Goal: Information Seeking & Learning: Find specific fact

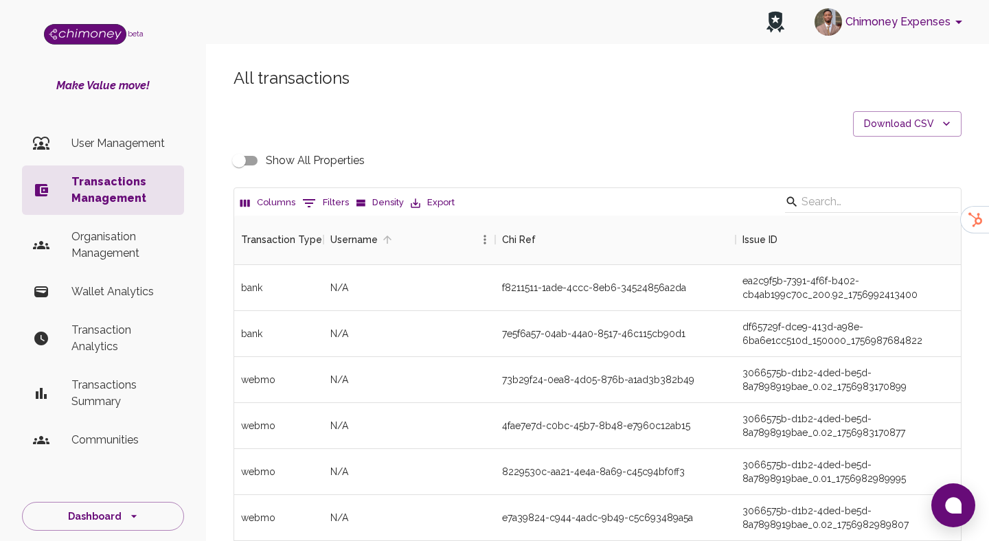
scroll to position [510, 727]
click at [324, 192] on button "0 Filters" at bounding box center [326, 203] width 54 height 22
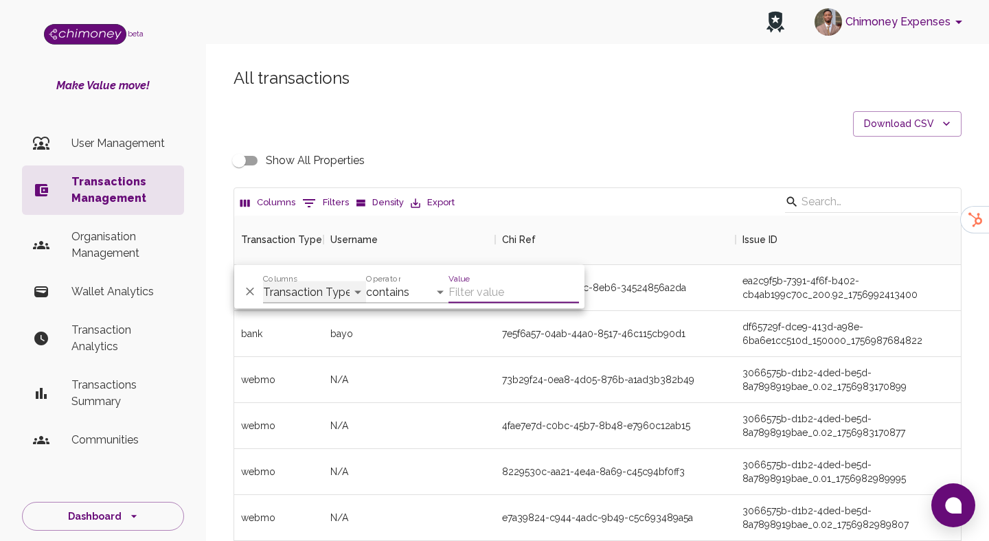
click at [314, 282] on select "Transaction Type Username Chi Ref Issue ID Value Amount Currency Fee ($) FX Rat…" at bounding box center [314, 293] width 103 height 22
select select "email"
click at [263, 282] on select "Transaction Type Username Chi Ref Issue ID Value Amount Currency Fee ($) FX Rat…" at bounding box center [314, 293] width 103 height 22
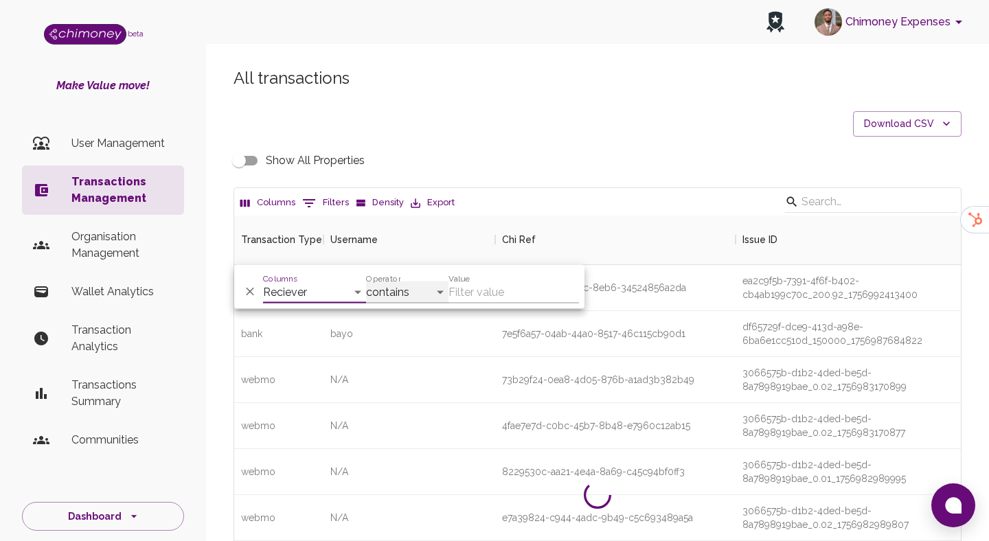
click at [398, 296] on select "contains equals starts with ends with is empty is not empty is any of" at bounding box center [407, 293] width 82 height 22
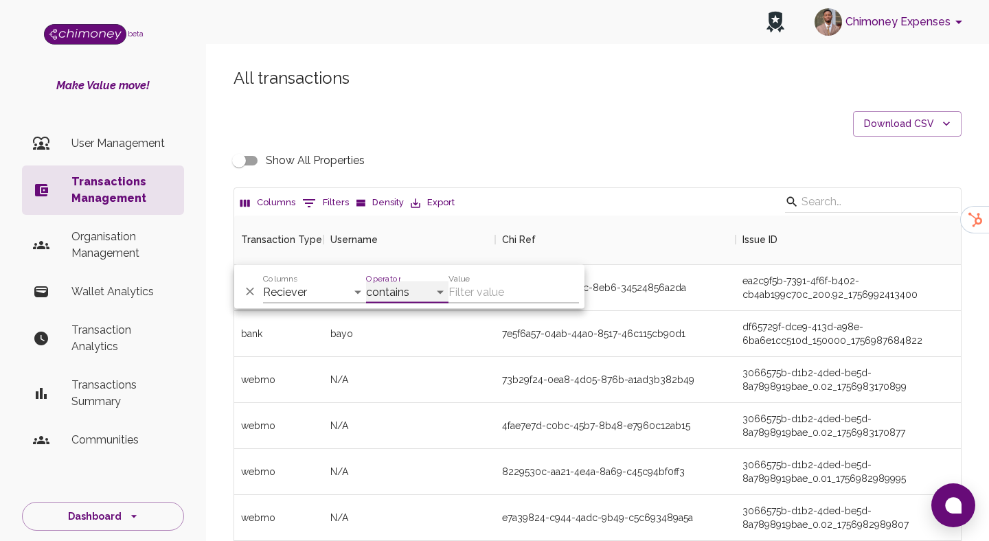
select select "equals"
click at [366, 282] on select "contains equals starts with ends with is empty is not empty is any of" at bounding box center [407, 293] width 82 height 22
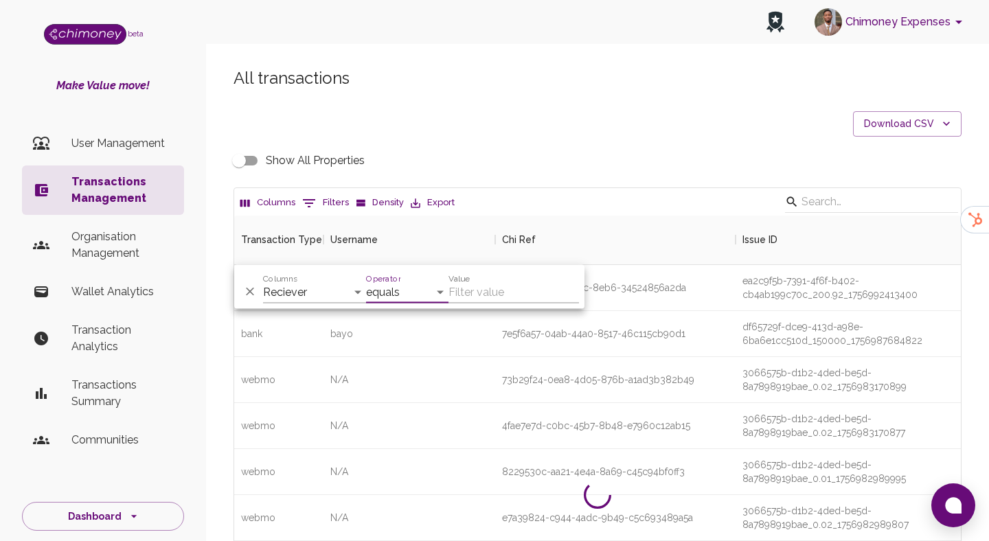
click at [509, 282] on input "Value" at bounding box center [514, 293] width 131 height 22
paste input "[EMAIL_ADDRESS][DOMAIN_NAME]"
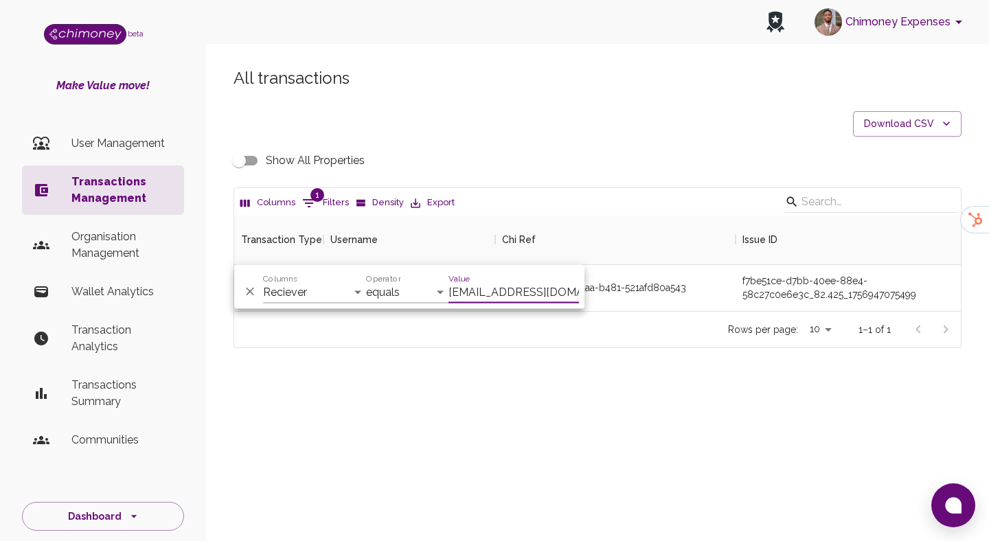
scroll to position [95, 727]
type input "[EMAIL_ADDRESS][DOMAIN_NAME]"
click at [563, 145] on div "All transactions Download CSV Show All Properties Columns 1 Filters Density Exp…" at bounding box center [597, 207] width 761 height 281
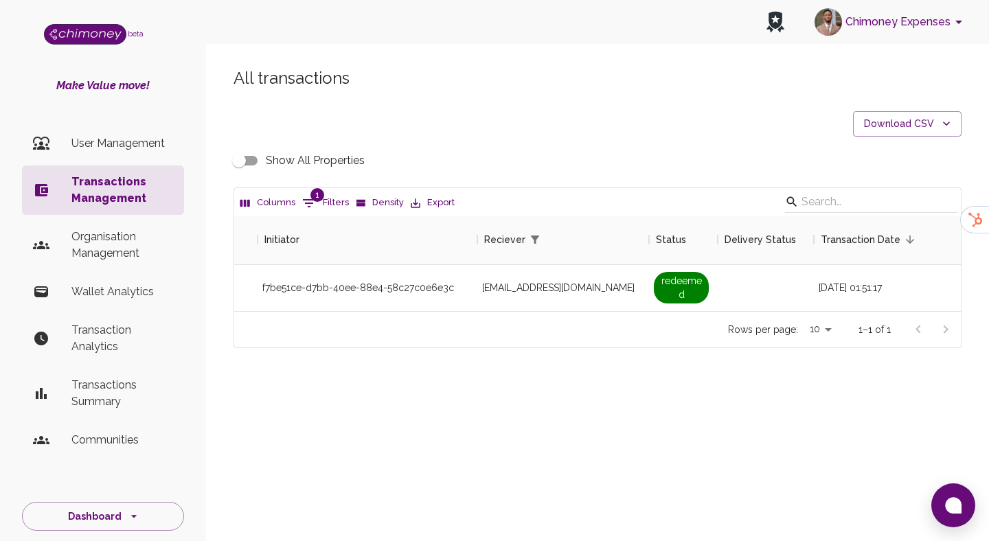
scroll to position [0, 1049]
click at [236, 162] on input "Show All Properties" at bounding box center [239, 161] width 78 height 26
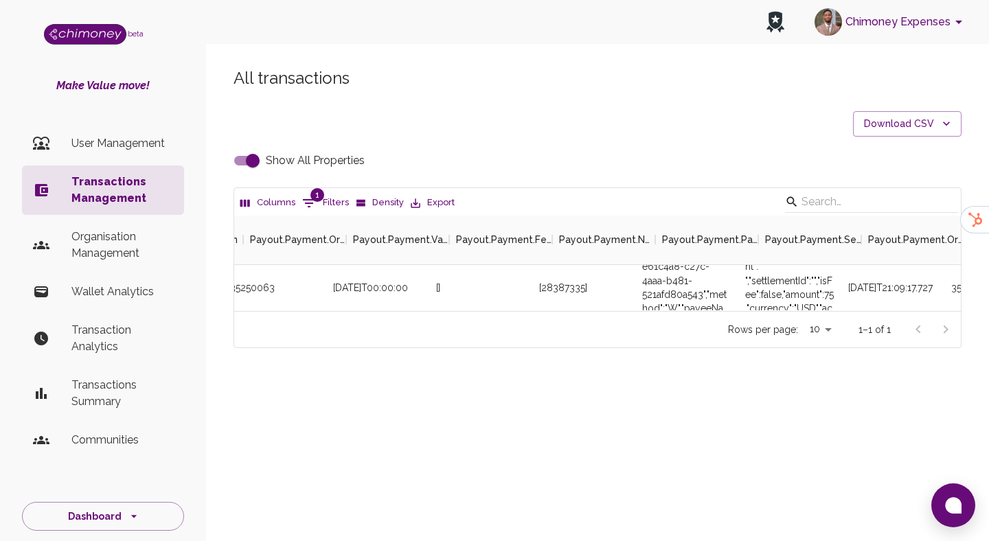
scroll to position [0, 2967]
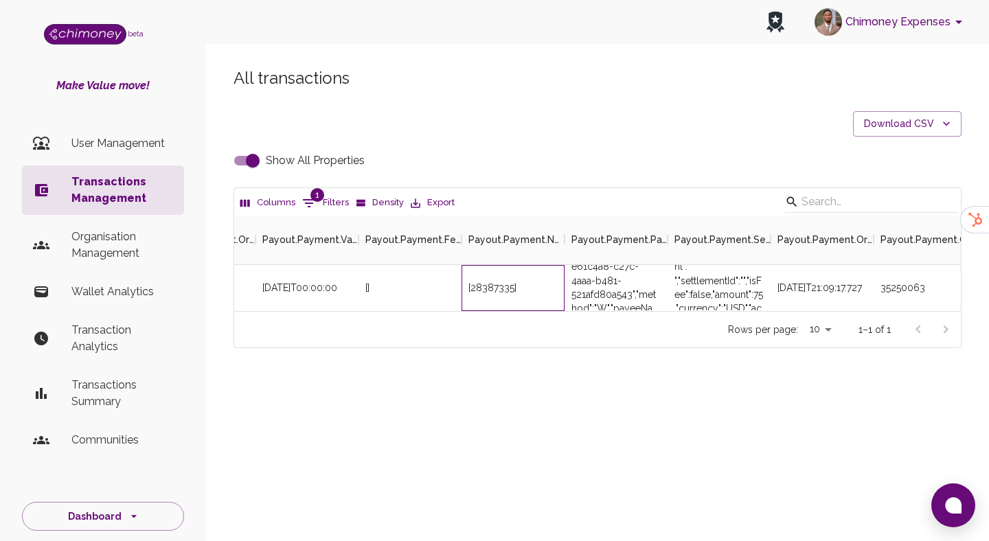
click at [505, 289] on div "[28387335]" at bounding box center [493, 288] width 48 height 14
copy div "28387335"
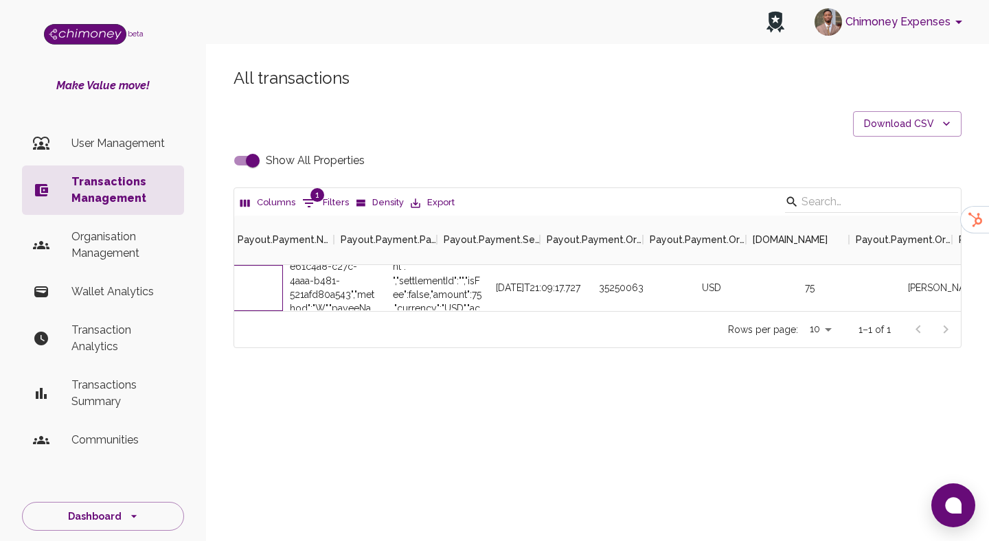
scroll to position [0, 3286]
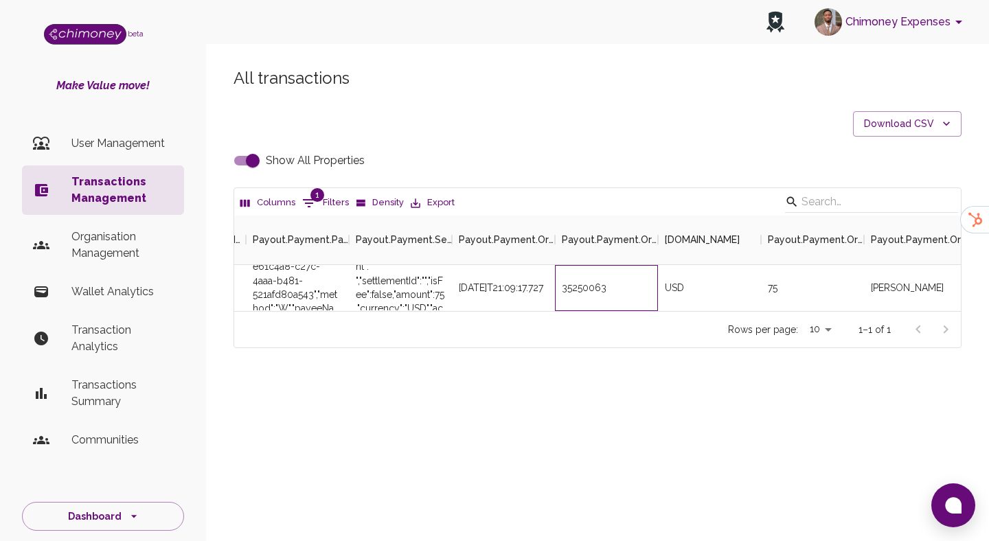
click at [574, 279] on div "35250063" at bounding box center [606, 288] width 103 height 46
copy div "35250063"
click at [250, 157] on input "Show All Properties" at bounding box center [253, 161] width 78 height 26
checkbox input "false"
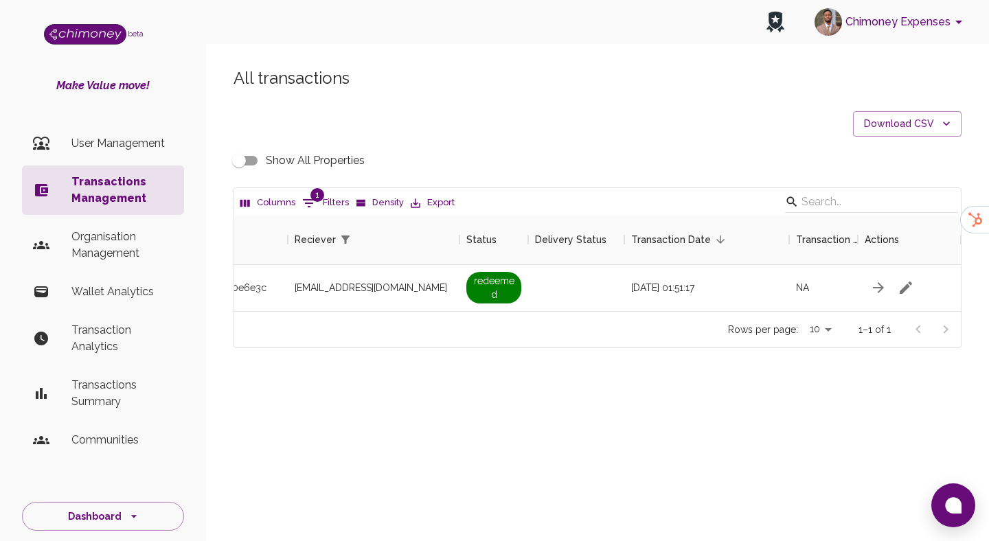
scroll to position [0, 1197]
click at [320, 191] on span "1" at bounding box center [318, 195] width 14 height 14
select select "email"
select select "equals"
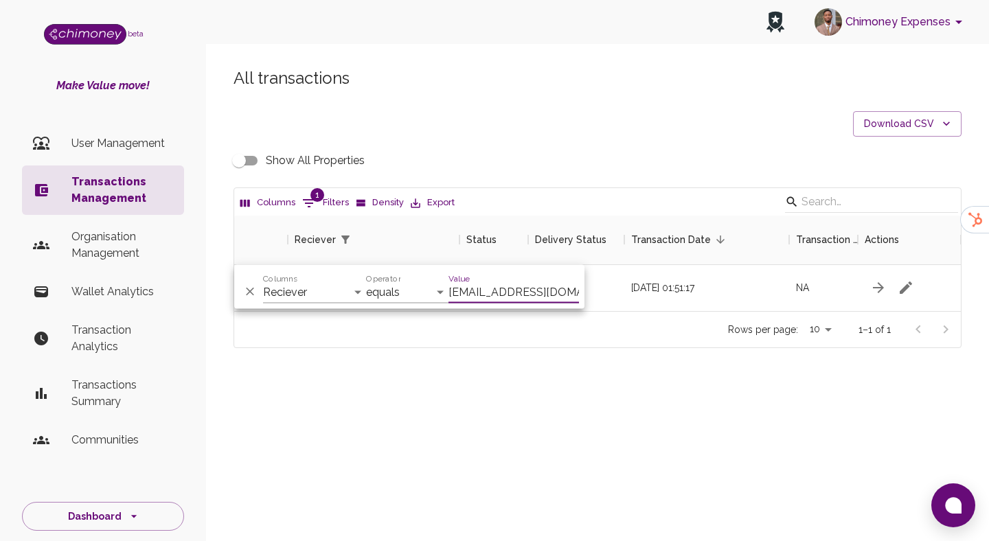
click at [483, 287] on input "[EMAIL_ADDRESS][DOMAIN_NAME]" at bounding box center [514, 293] width 131 height 22
paste input "imranatif003"
type input "[EMAIL_ADDRESS][DOMAIN_NAME]"
click at [593, 343] on div "Rows per page: 10 10 1–1 of 1" at bounding box center [597, 329] width 727 height 36
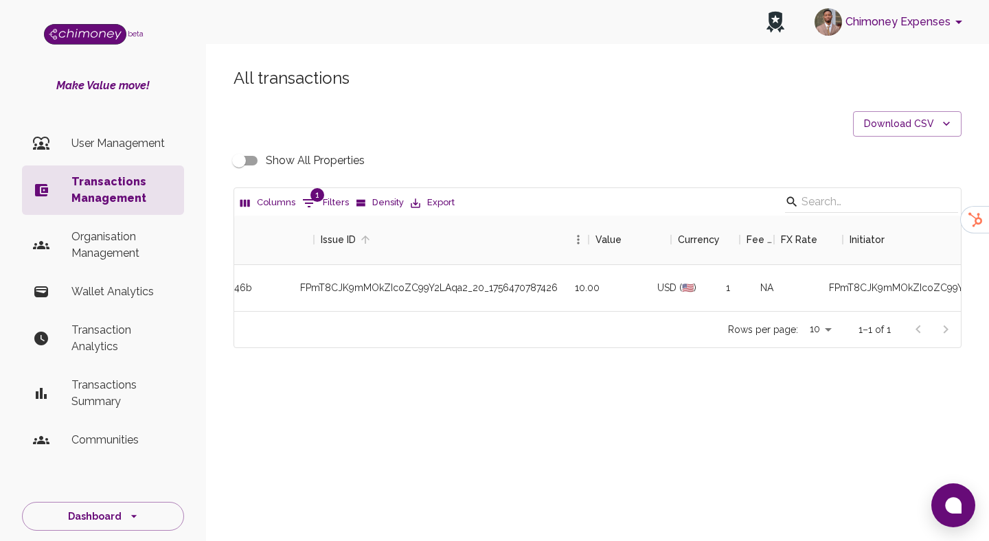
scroll to position [0, 486]
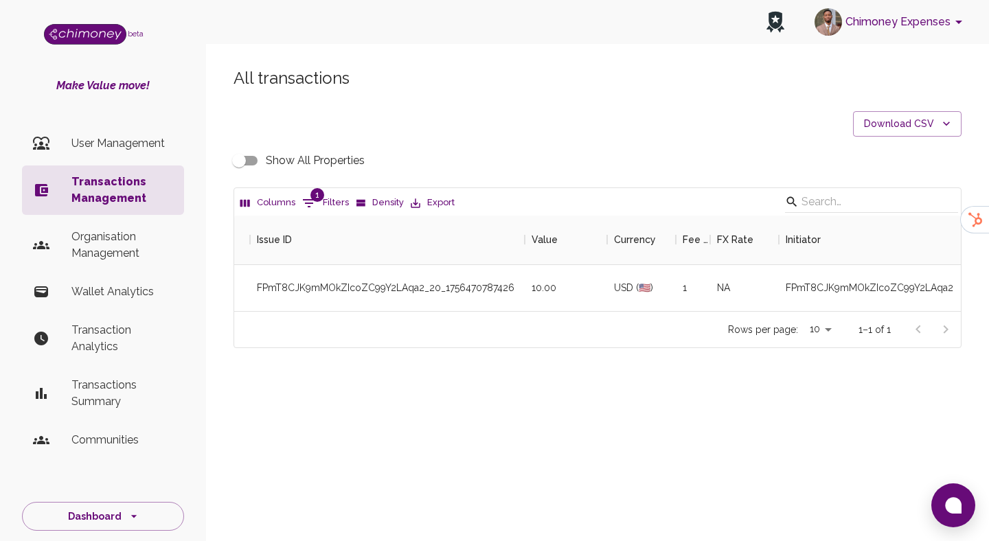
click at [260, 150] on input "Show All Properties" at bounding box center [239, 161] width 78 height 26
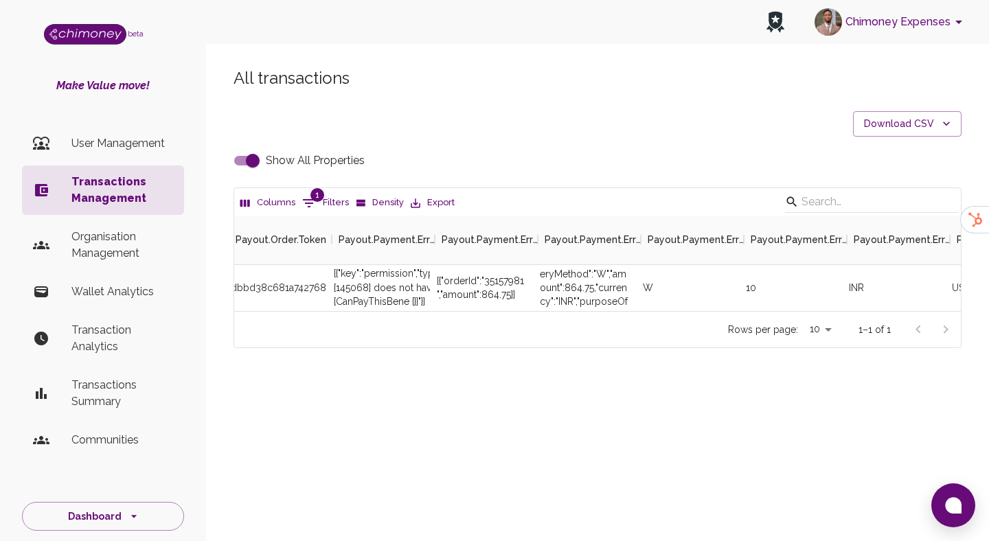
scroll to position [0, 2788]
click at [517, 276] on div "[{"orderId":"35157981","amount":864.75}]" at bounding box center [486, 287] width 89 height 27
click at [499, 281] on div "[{"orderId":"35157981","amount":864.75}]" at bounding box center [486, 287] width 89 height 27
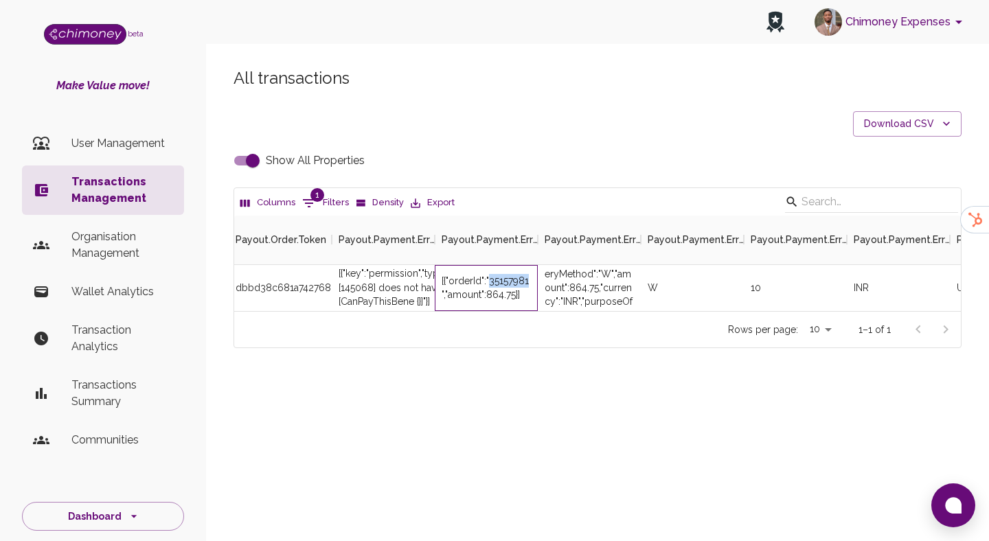
drag, startPoint x: 488, startPoint y: 281, endPoint x: 529, endPoint y: 281, distance: 40.5
click at [529, 281] on div "[{"orderId":"35157981","amount":864.75}]" at bounding box center [486, 287] width 89 height 27
copy div "35157981"
click at [248, 161] on input "Show All Properties" at bounding box center [253, 161] width 78 height 26
checkbox input "false"
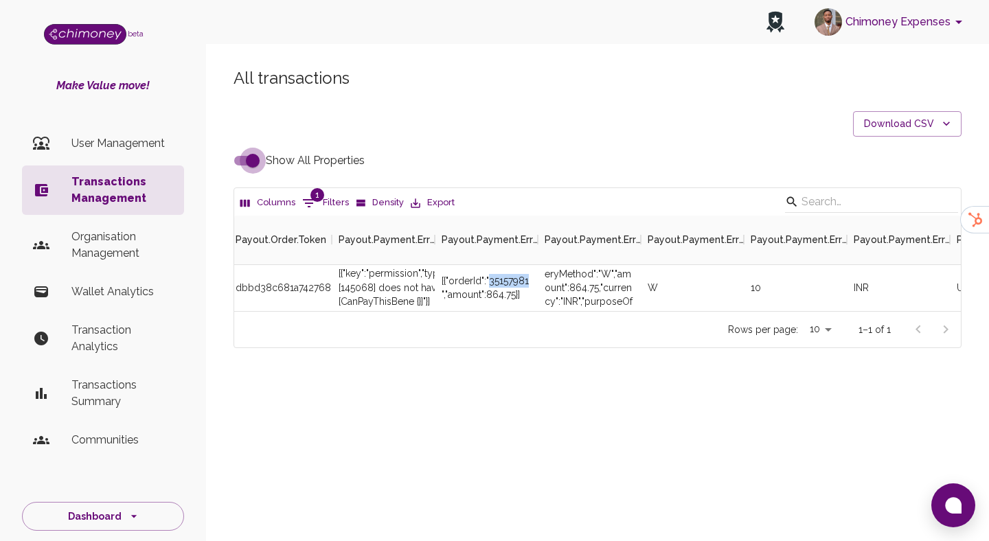
scroll to position [0, 1197]
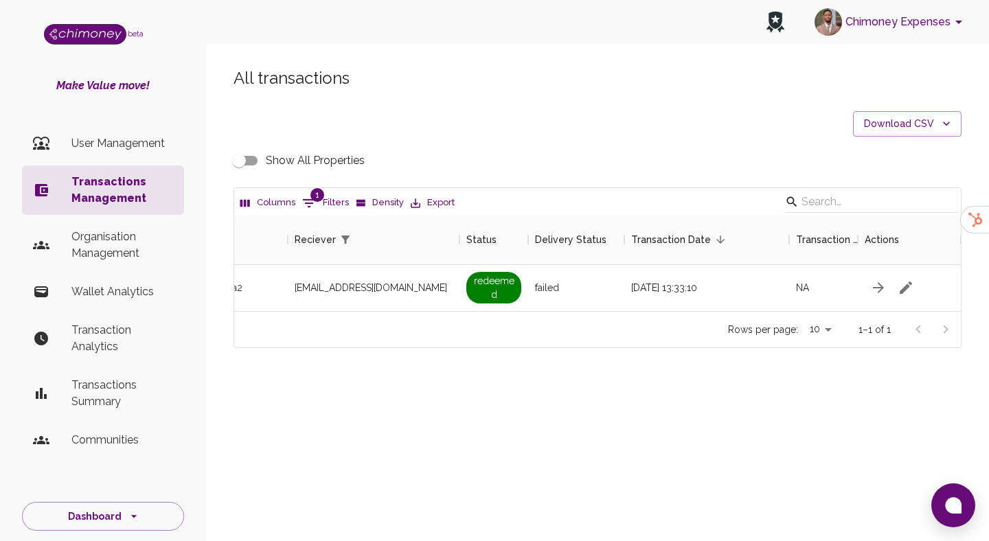
click at [323, 209] on button "1 Filters" at bounding box center [326, 203] width 54 height 22
select select "email"
select select "equals"
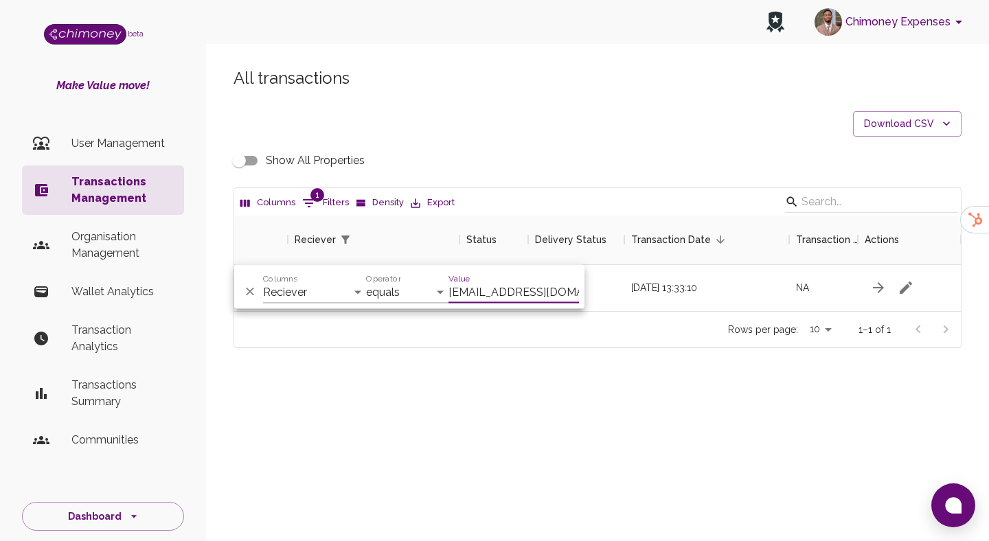
click at [514, 294] on input "[EMAIL_ADDRESS][DOMAIN_NAME]" at bounding box center [514, 293] width 131 height 22
type input "35094662"
click at [289, 299] on select "Transaction Type Username Chi Ref Issue ID Value Amount Currency Fee ($) FX Rat…" at bounding box center [314, 293] width 103 height 22
select select "payout.order.orderNumber"
click at [263, 282] on select "Transaction Type Username Chi Ref Issue ID Value Amount Currency Fee ($) FX Rat…" at bounding box center [314, 293] width 103 height 22
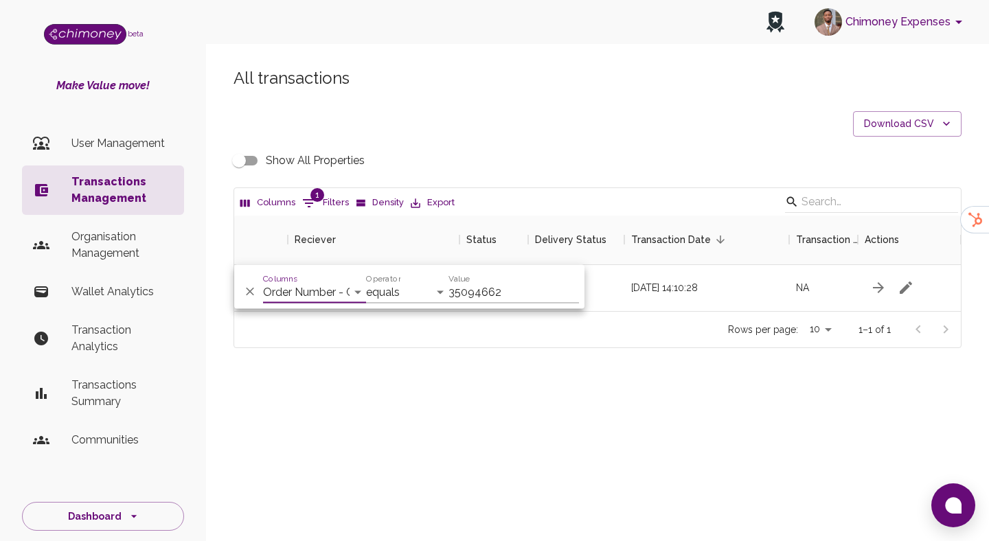
click at [439, 448] on div "Chimoney Expenses beta Make Value move! User Management Transactions Management…" at bounding box center [494, 270] width 989 height 541
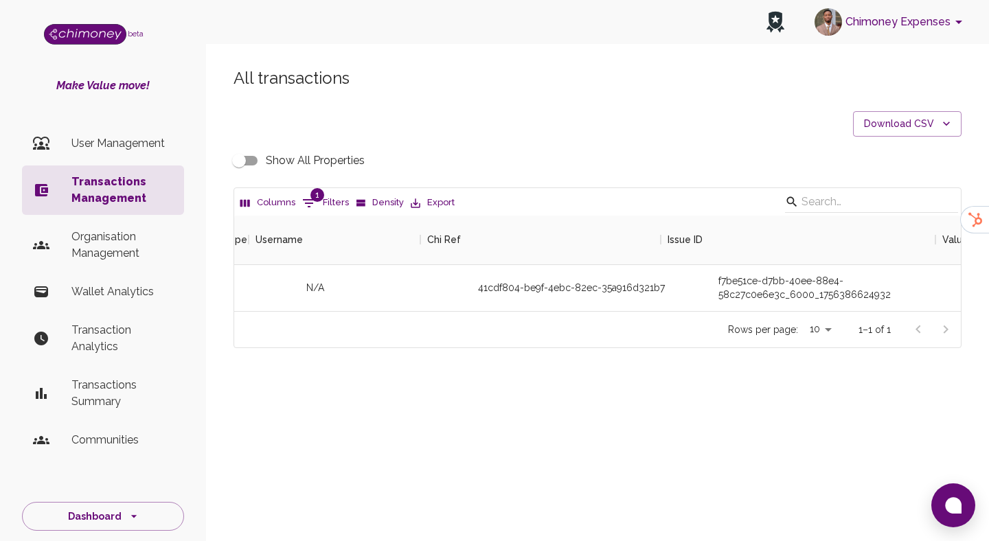
scroll to position [0, 82]
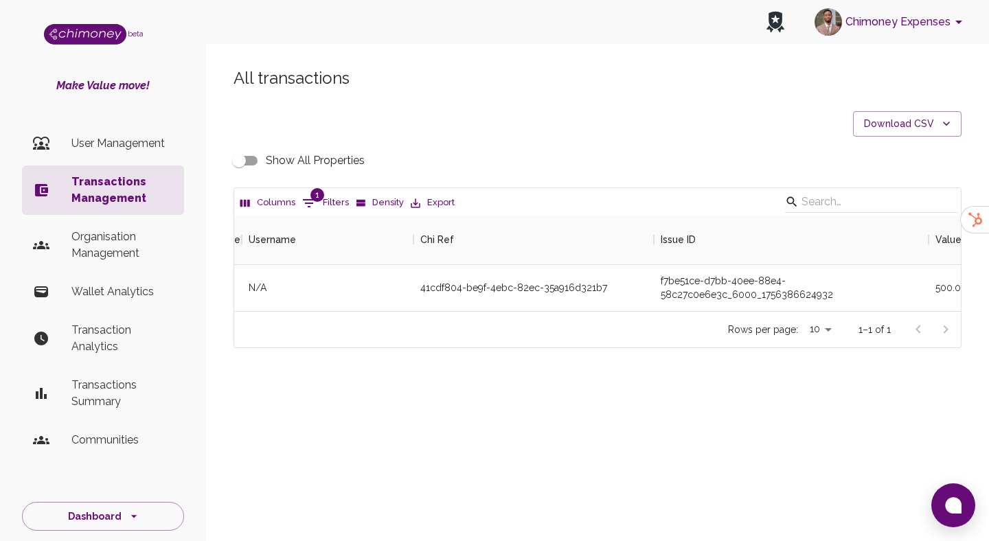
click at [238, 159] on input "Show All Properties" at bounding box center [239, 161] width 78 height 26
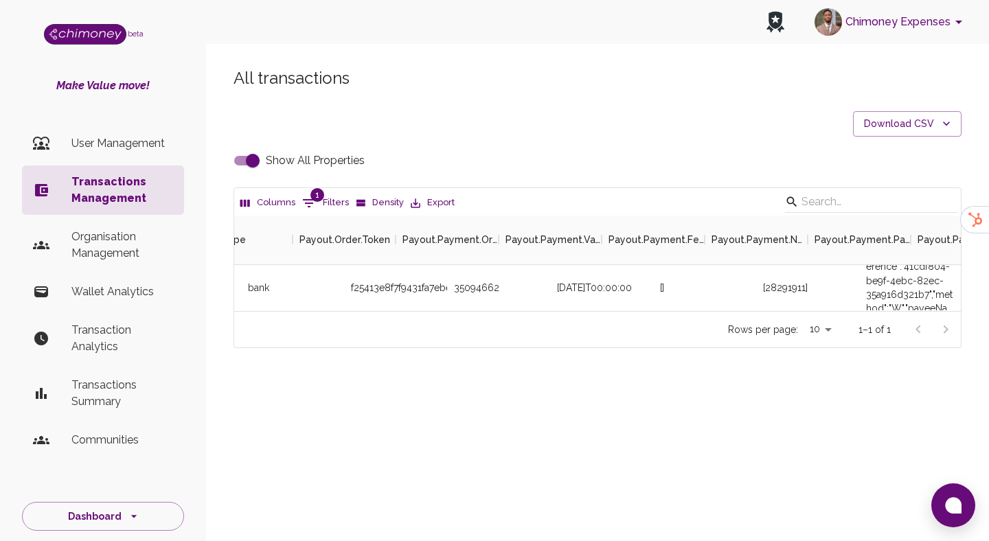
scroll to position [0, 2930]
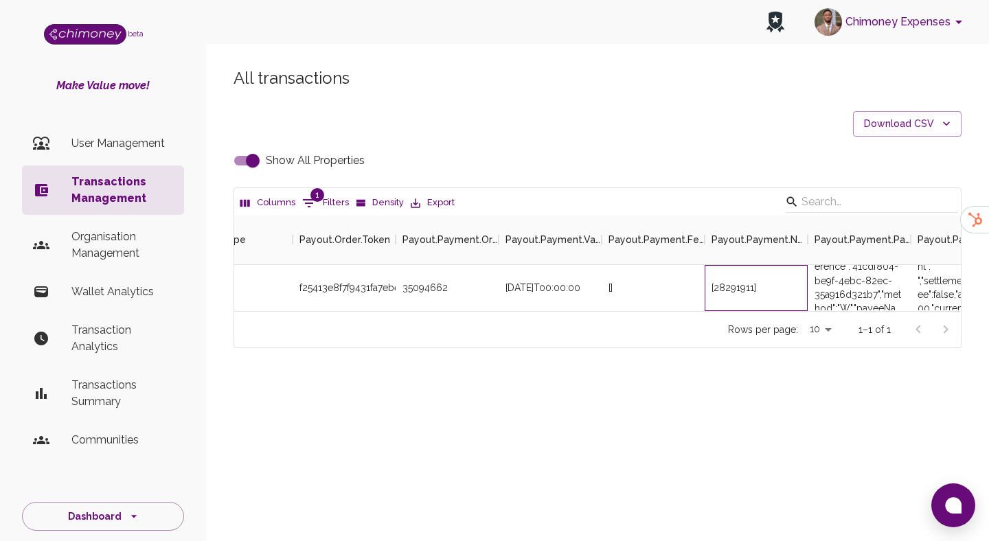
click at [732, 284] on div "[28291911]" at bounding box center [734, 288] width 45 height 14
copy div "28291911"
click at [732, 283] on div "[28291911]" at bounding box center [734, 288] width 45 height 14
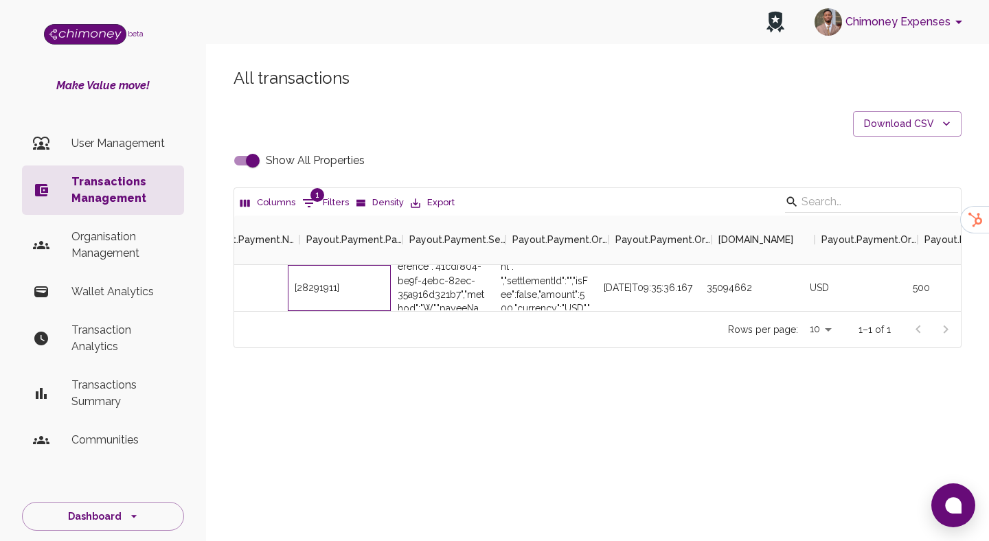
scroll to position [0, 3438]
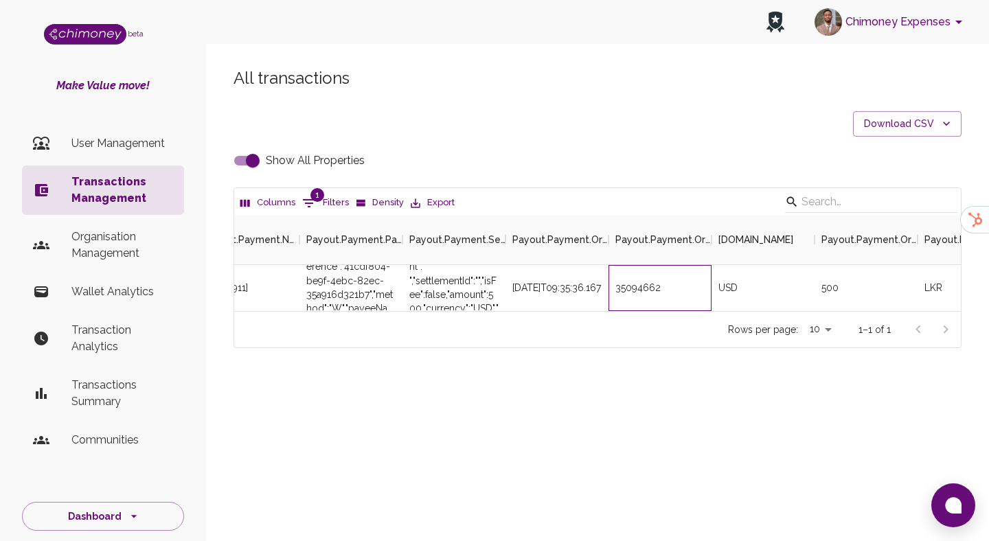
click at [630, 285] on div "35094662" at bounding box center [660, 288] width 103 height 46
copy div "35094662"
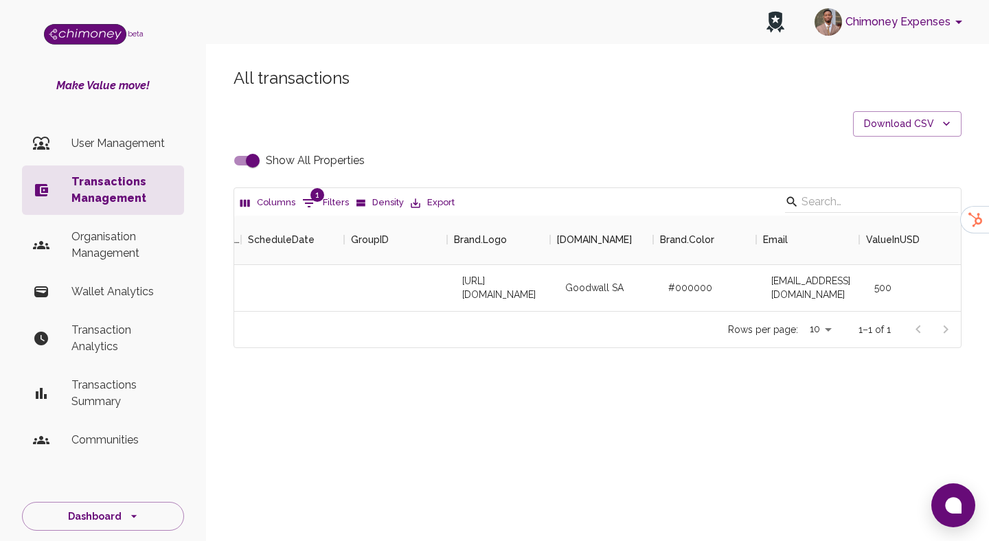
scroll to position [0, 739]
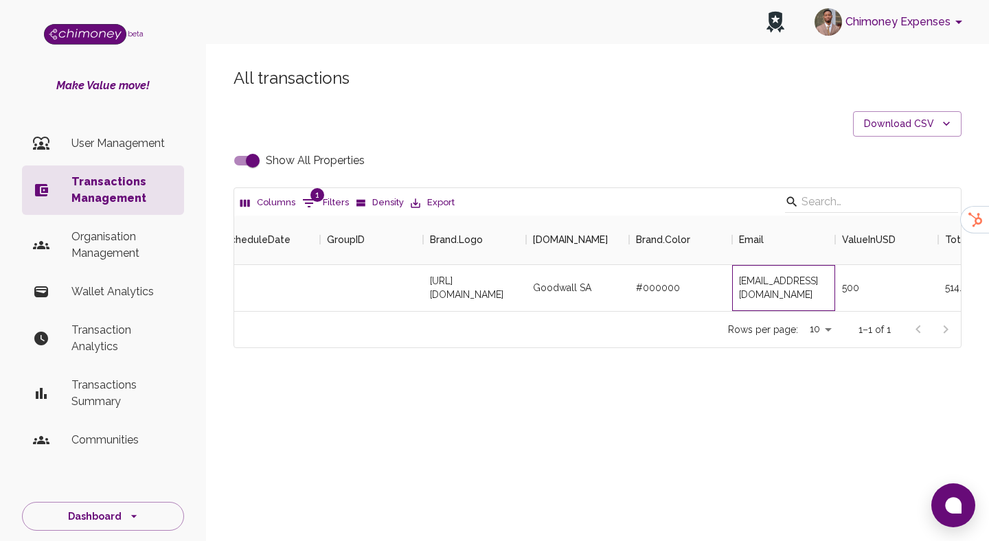
click at [774, 282] on div "[EMAIL_ADDRESS][DOMAIN_NAME]" at bounding box center [783, 288] width 103 height 46
copy div "[EMAIL_ADDRESS][DOMAIN_NAME]"
click at [255, 153] on input "Show All Properties" at bounding box center [253, 161] width 78 height 26
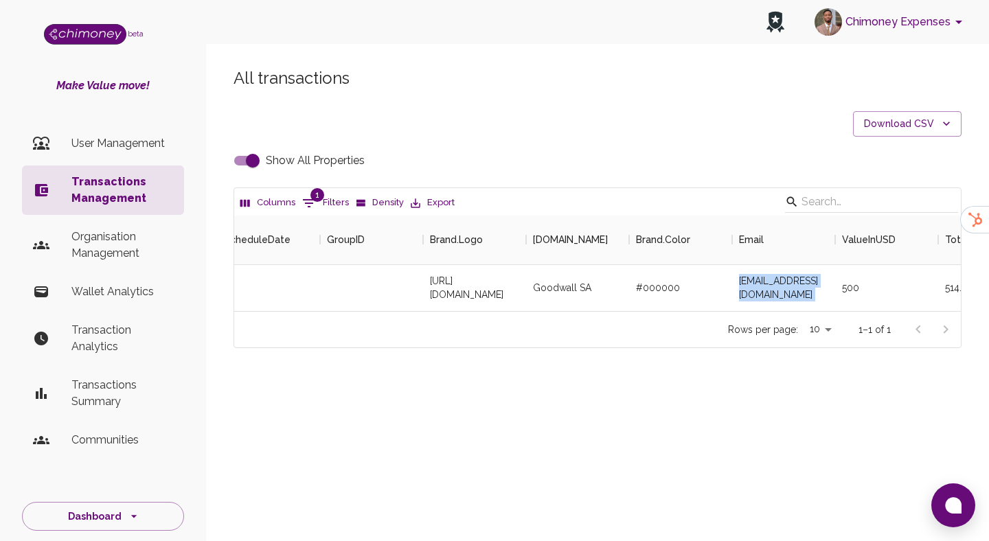
checkbox input "false"
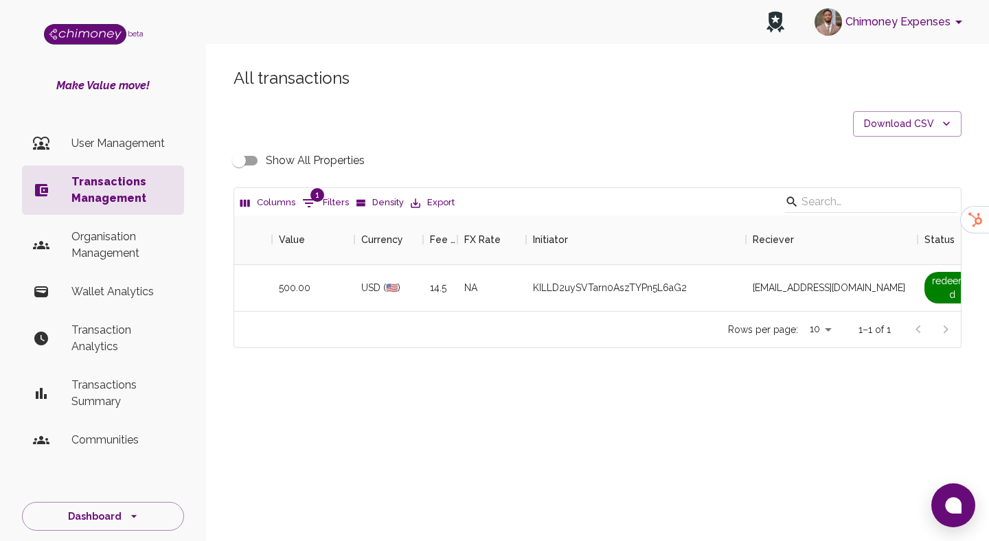
click at [317, 201] on span "1" at bounding box center [318, 195] width 14 height 14
select select "payout.order.orderNumber"
select select "equals"
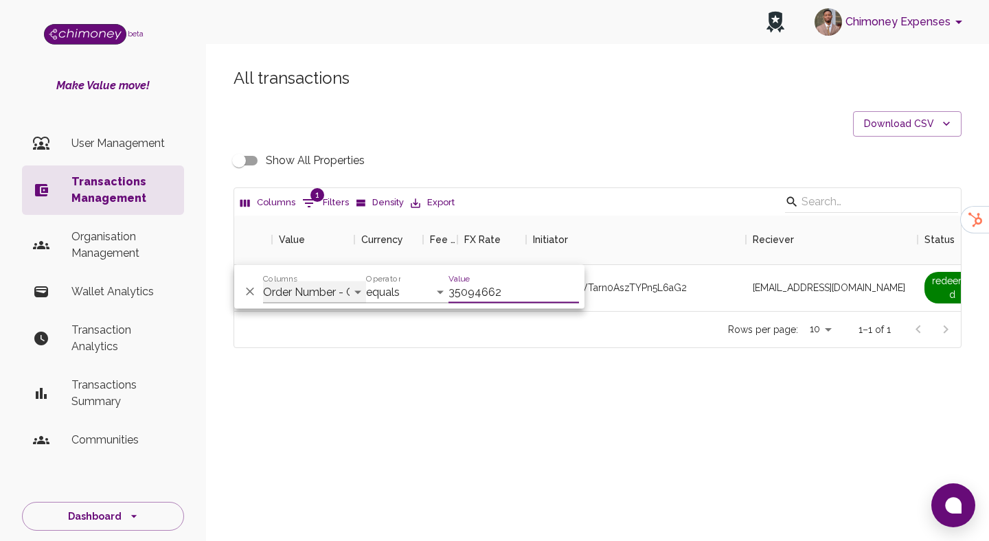
click at [348, 298] on select "Transaction Type Username Chi Ref Issue ID Value Amount Currency Fee ($) FX Rat…" at bounding box center [314, 293] width 103 height 22
select select "chiRef"
click at [263, 282] on select "Transaction Type Username Chi Ref Issue ID Value Amount Currency Fee ($) FX Rat…" at bounding box center [314, 293] width 103 height 22
click at [482, 283] on input "35094662" at bounding box center [514, 293] width 131 height 22
paste input "cd687f32-1b9d-4c37-bca6-b744dd754056"
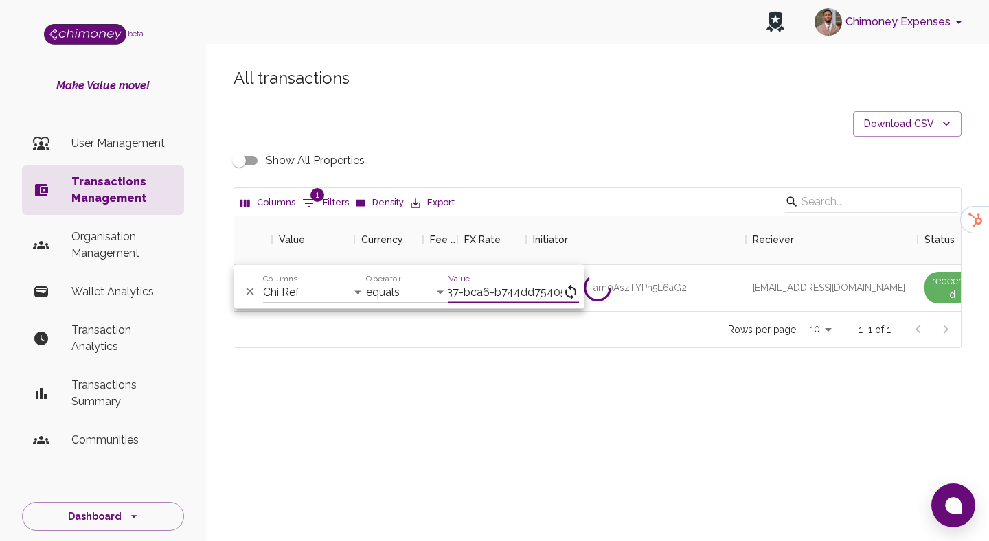
scroll to position [0, 83]
type input "cd687f32-1b9d-4c37-bca6-b744dd754056"
click at [609, 357] on div "All transactions Download CSV Show All Properties Columns 1 Filters Density Exp…" at bounding box center [597, 231] width 783 height 394
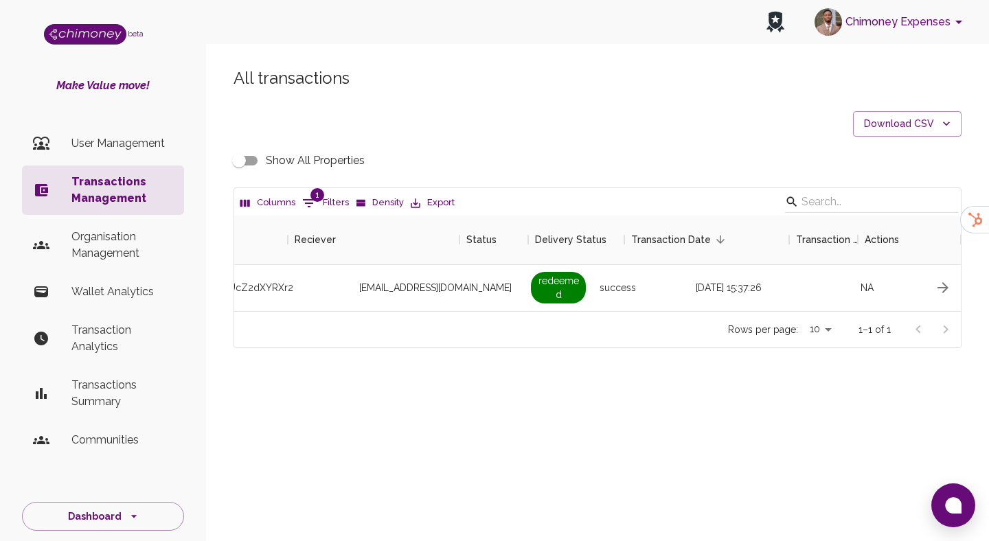
scroll to position [0, 1197]
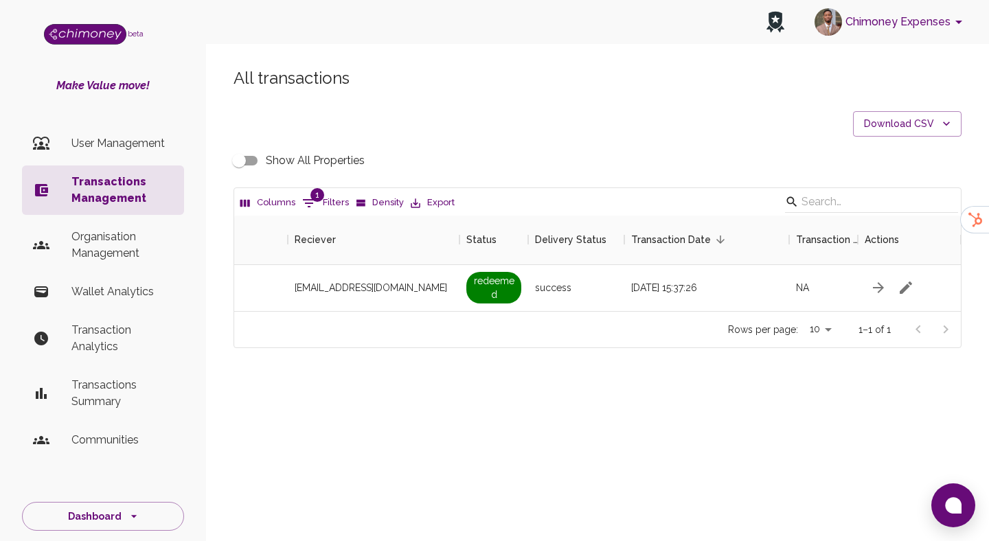
click at [247, 164] on input "Show All Properties" at bounding box center [239, 161] width 78 height 26
checkbox input "true"
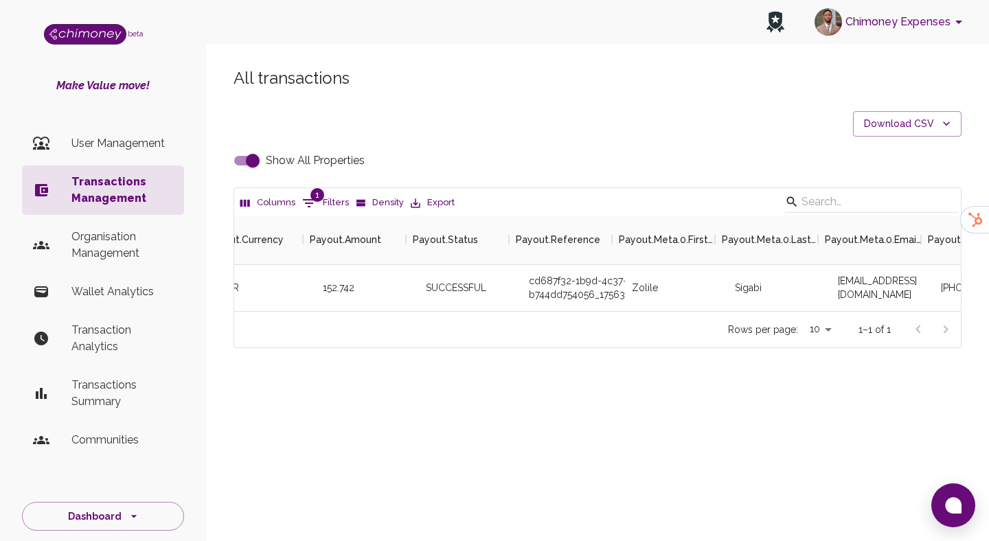
scroll to position [0, 4053]
click at [573, 290] on div "cd687f32-1b9d-4c37-bca6-b744dd754056_17563929797_RETRY_1" at bounding box center [560, 288] width 103 height 46
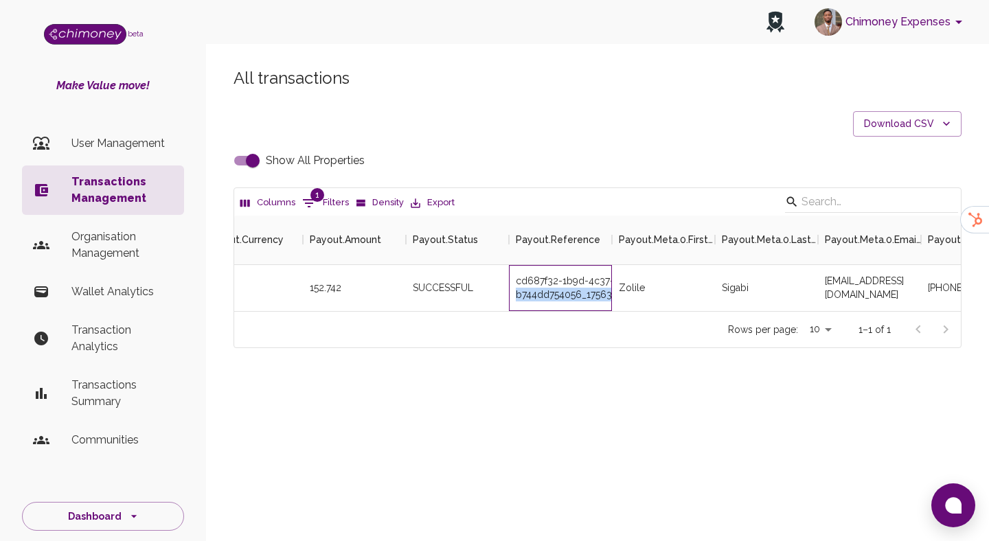
click at [573, 290] on div "cd687f32-1b9d-4c37-bca6-b744dd754056_17563929797_RETRY_1" at bounding box center [560, 288] width 103 height 46
copy div "cd687f32-1b9d-4c37-bca6-b744dd754056_17563929797_RETRY_1"
